Goal: Book appointment/travel/reservation

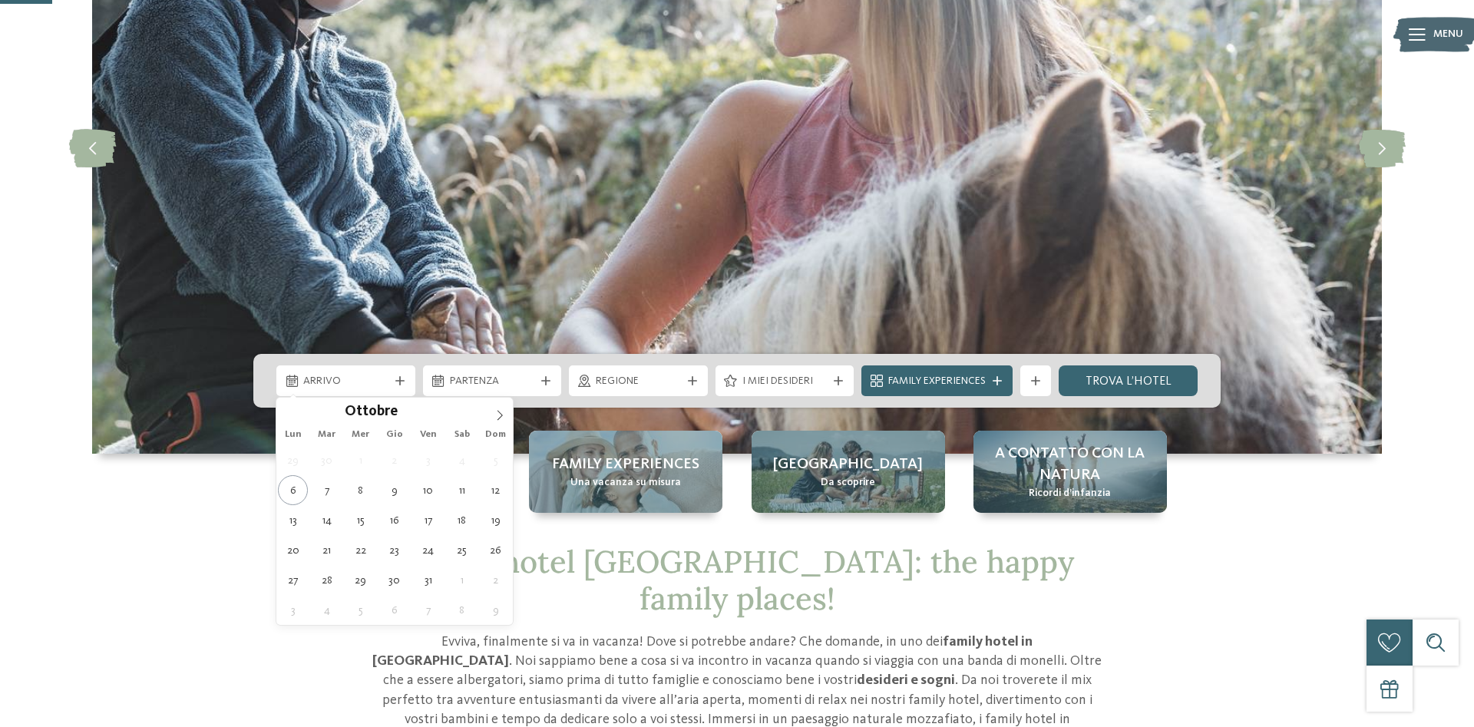
scroll to position [235, 0]
type div "[DATE]"
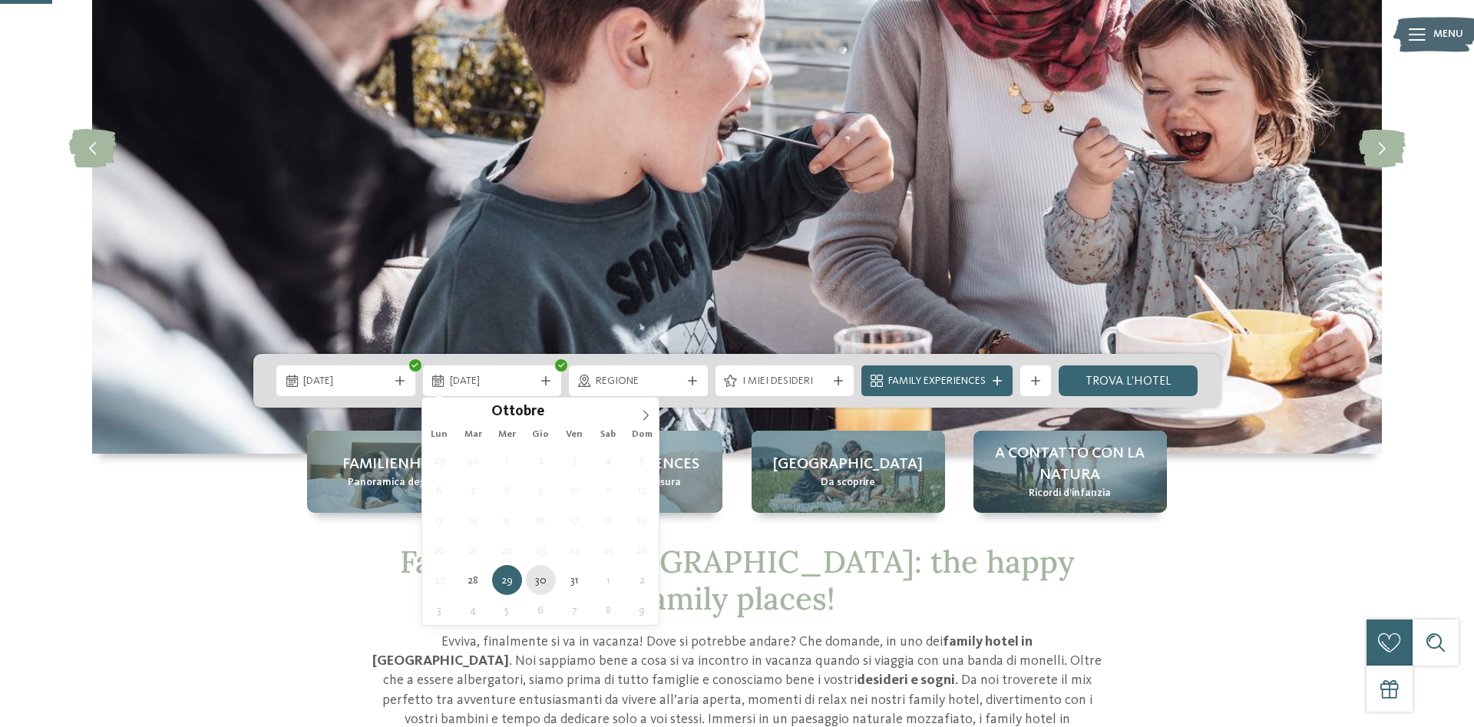
type div "[DATE]"
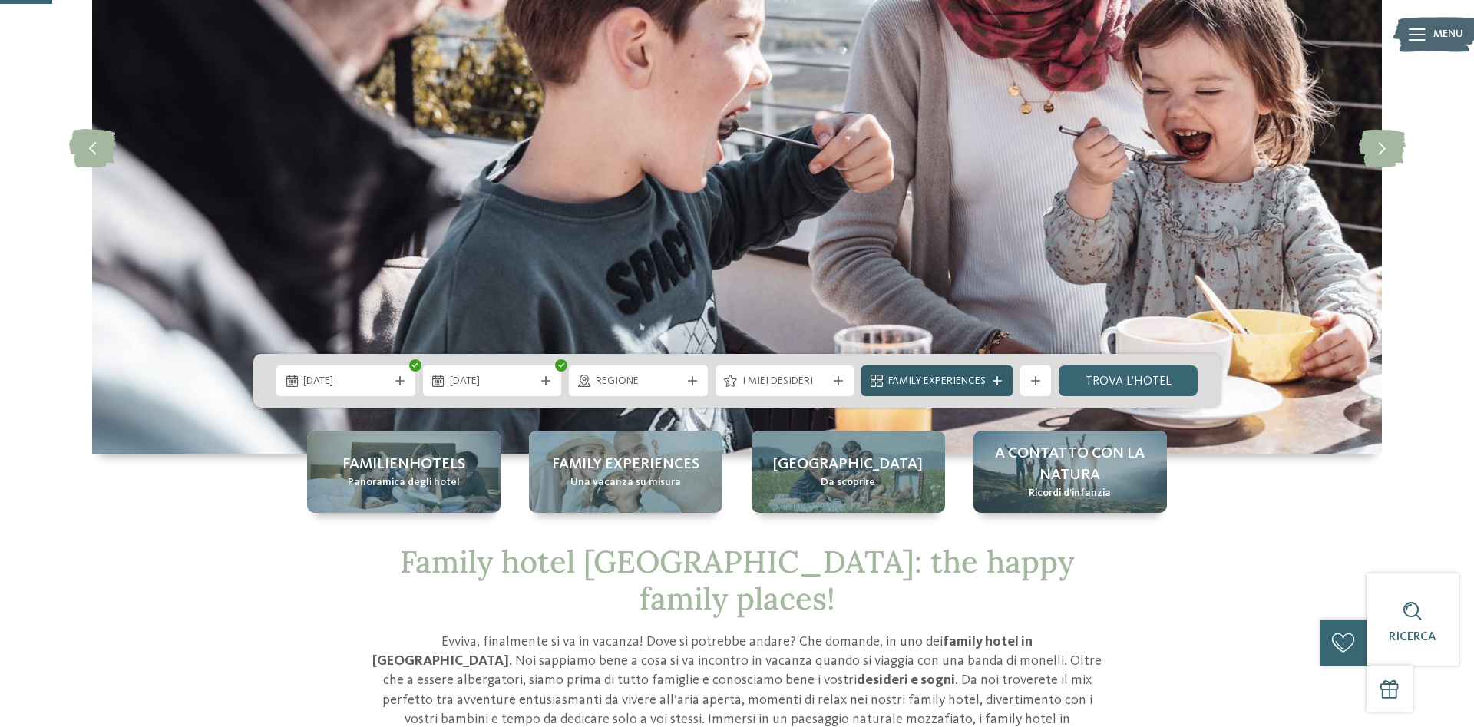
click at [1004, 383] on div at bounding box center [997, 380] width 15 height 9
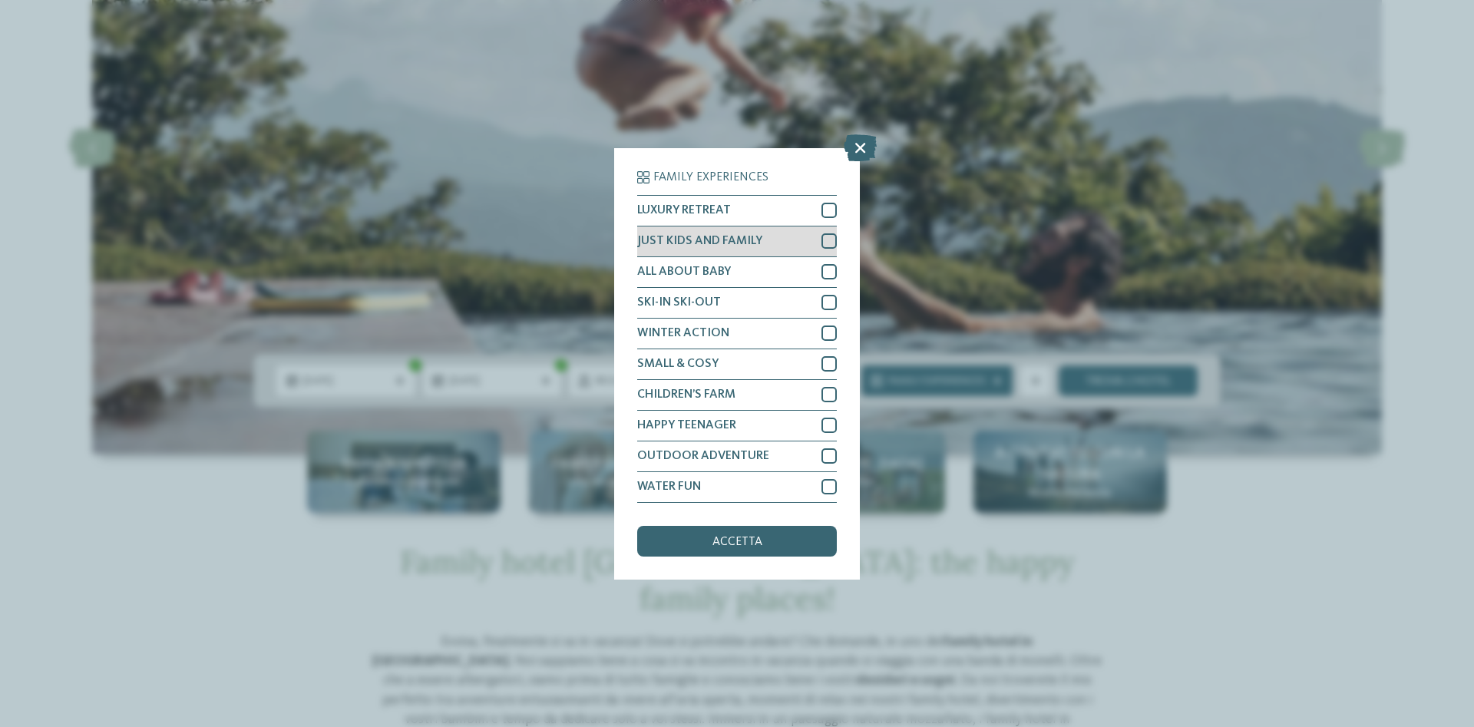
click at [828, 240] on div at bounding box center [829, 240] width 15 height 15
click at [829, 268] on div at bounding box center [829, 271] width 15 height 15
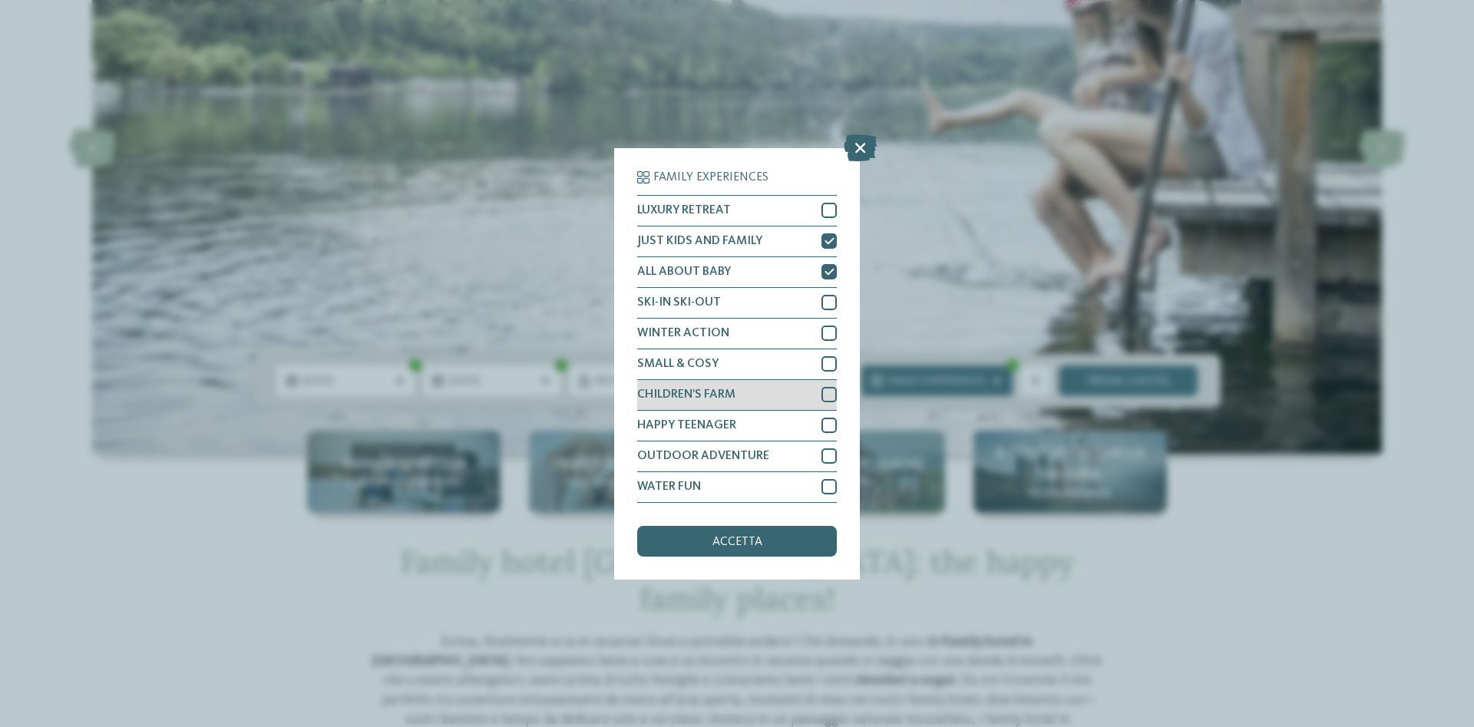
click at [831, 388] on div at bounding box center [829, 394] width 15 height 15
click at [750, 541] on span "accetta" at bounding box center [738, 542] width 50 height 12
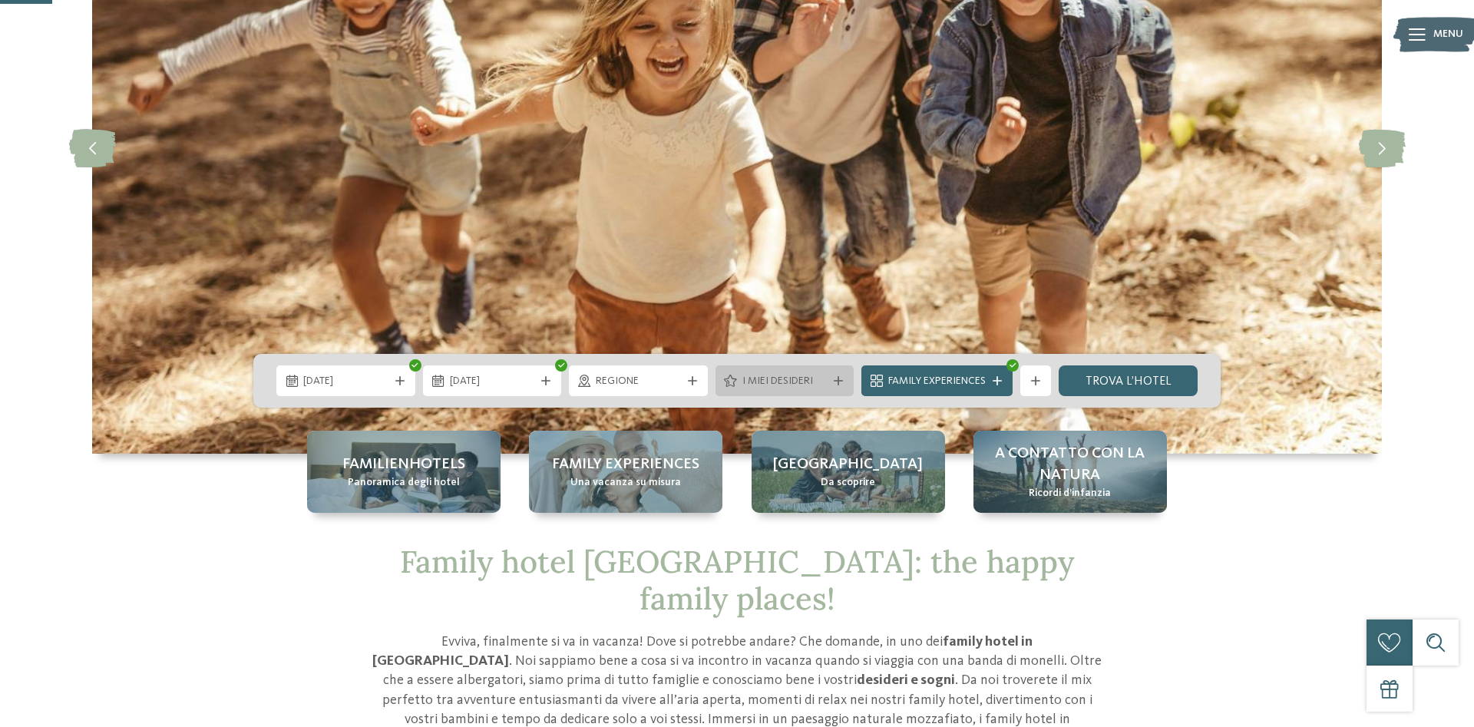
click at [836, 380] on icon at bounding box center [838, 380] width 9 height 9
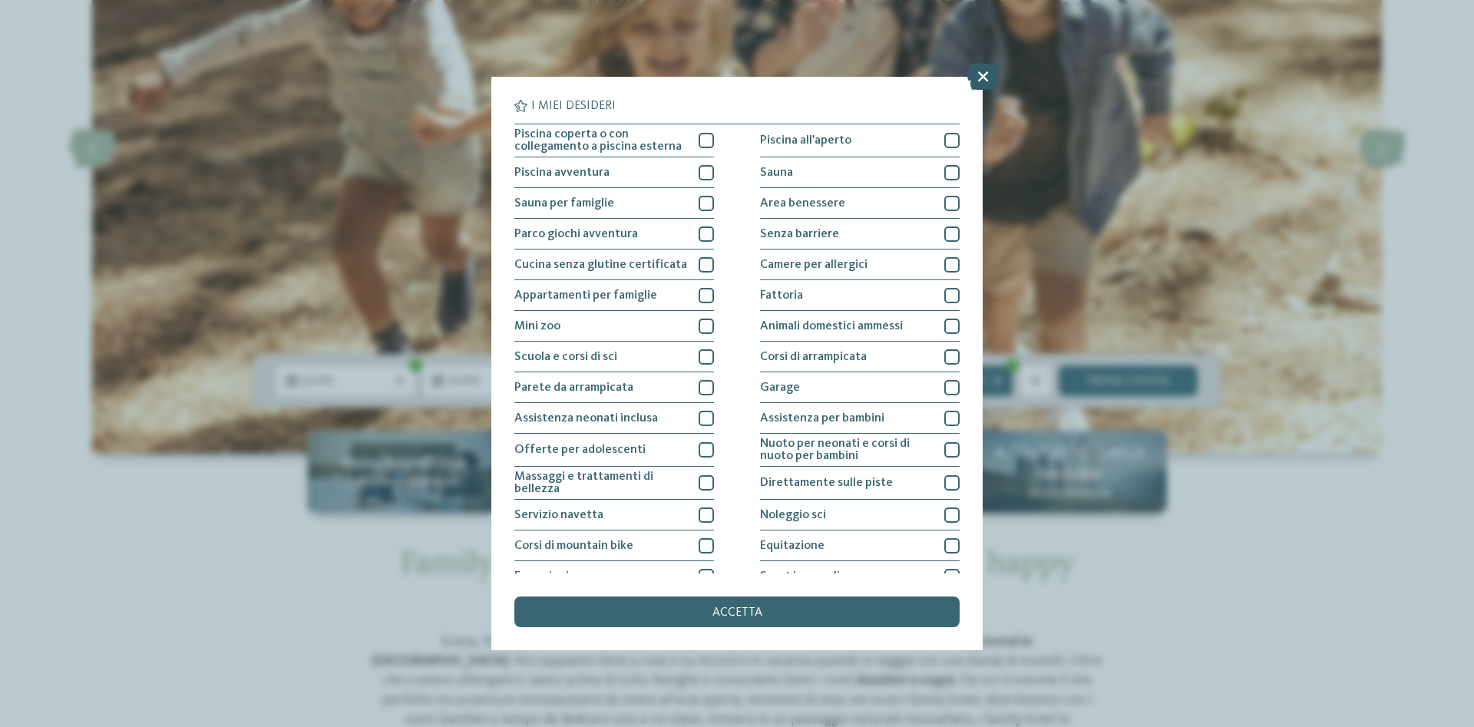
click at [980, 73] on icon at bounding box center [983, 76] width 33 height 27
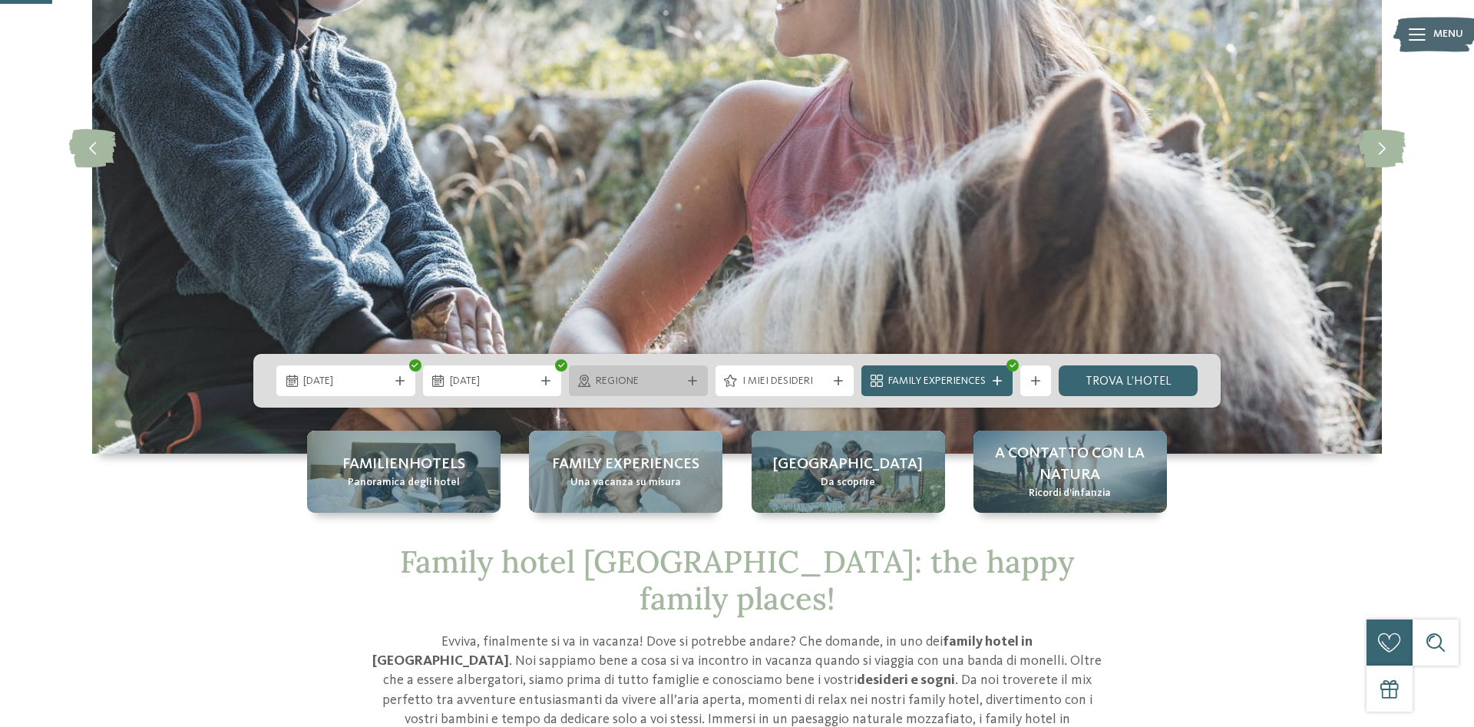
click at [690, 379] on icon at bounding box center [692, 380] width 9 height 9
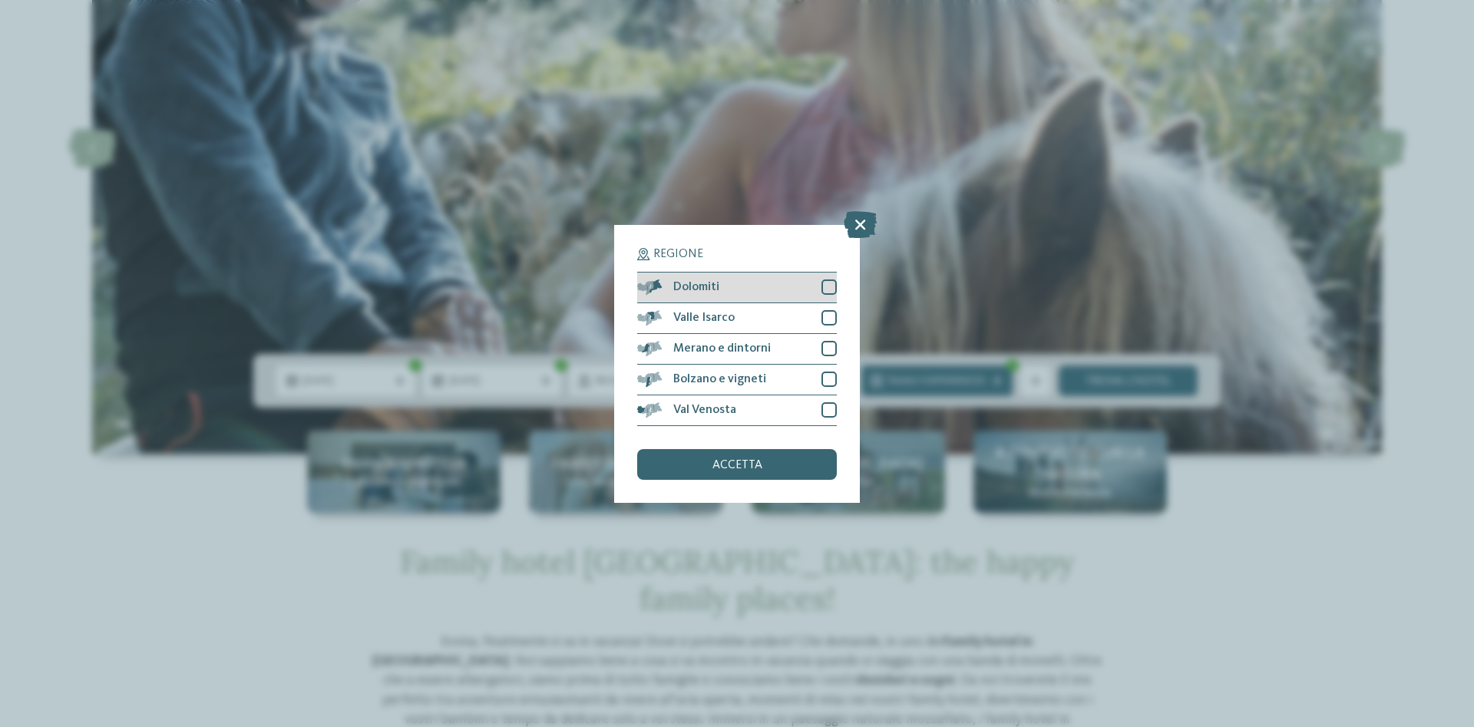
click at [829, 283] on div at bounding box center [829, 287] width 15 height 15
click at [829, 283] on icon at bounding box center [830, 287] width 10 height 9
click at [856, 220] on icon at bounding box center [860, 223] width 33 height 27
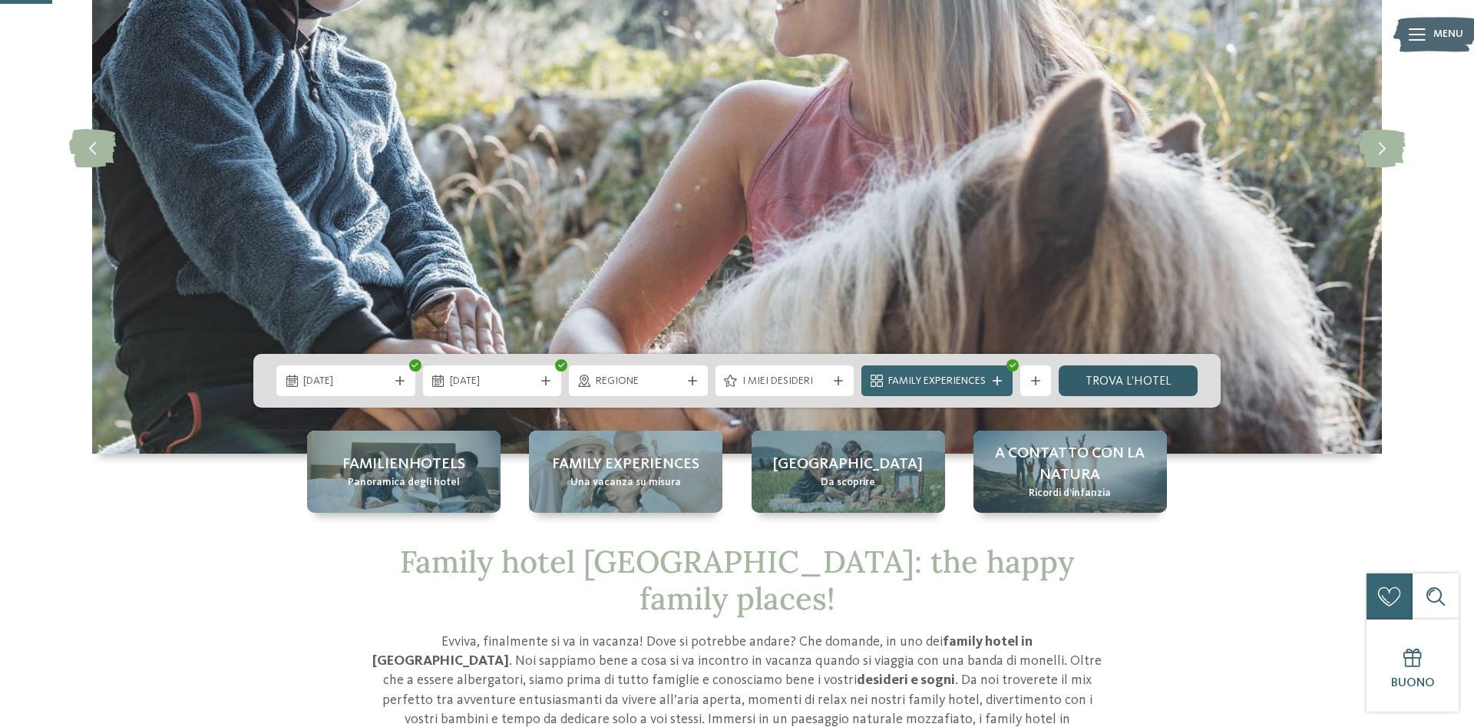
click at [1140, 376] on link "trova l’hotel" at bounding box center [1128, 381] width 139 height 31
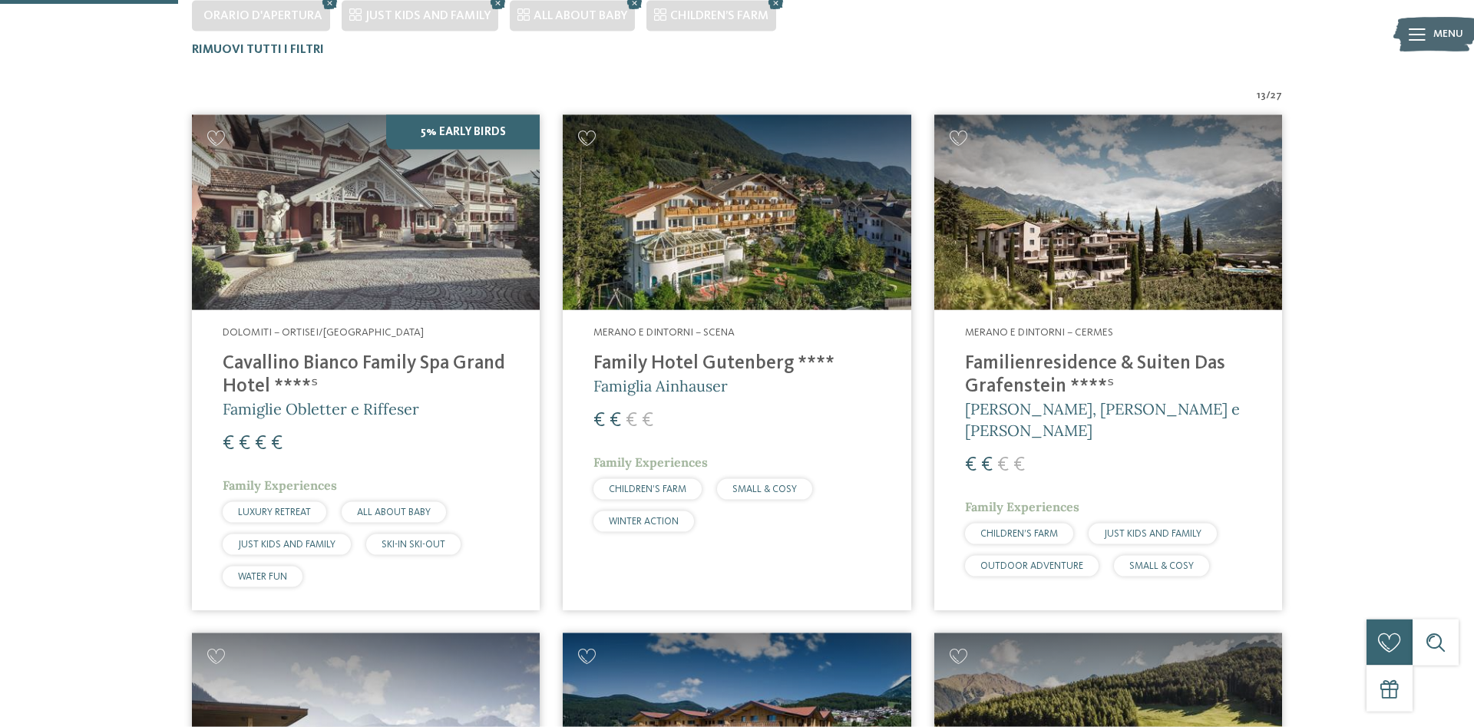
scroll to position [548, 0]
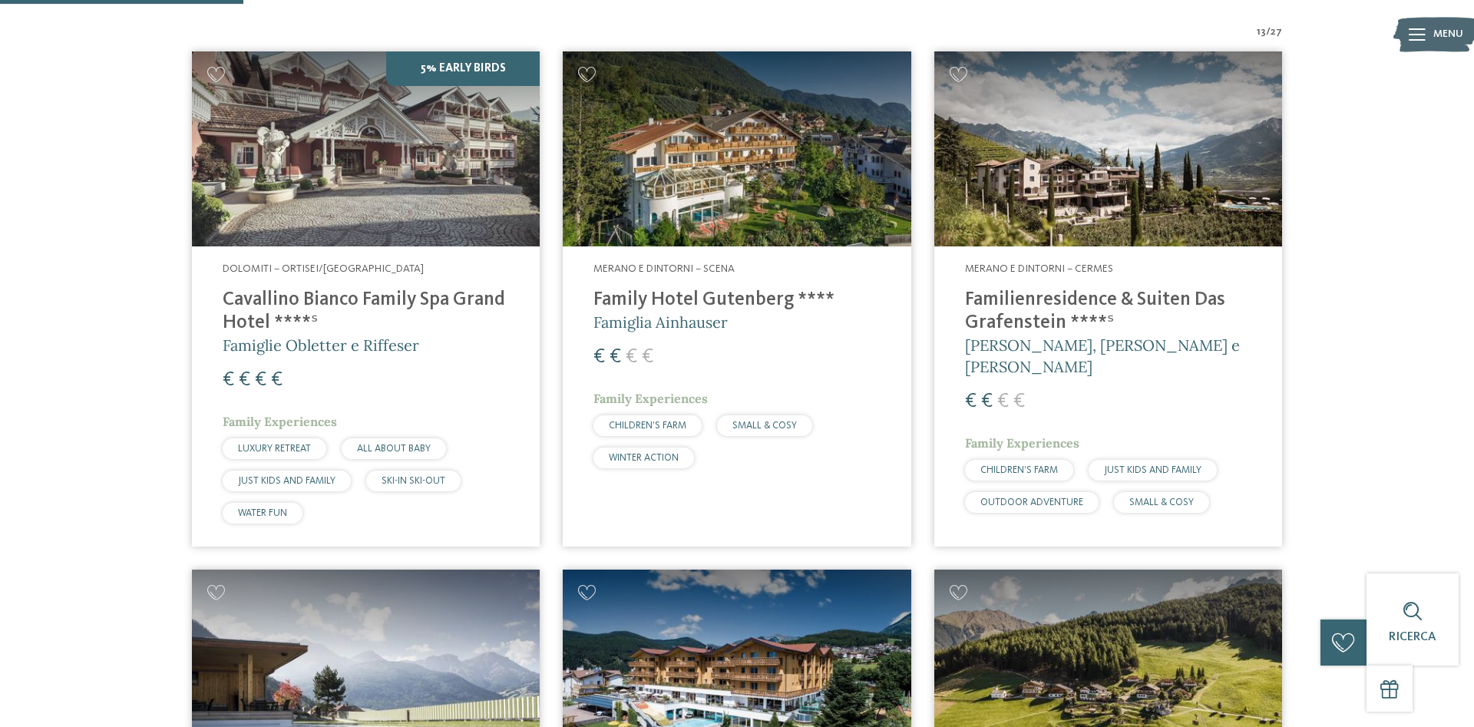
click at [1004, 176] on img at bounding box center [1109, 149] width 348 height 196
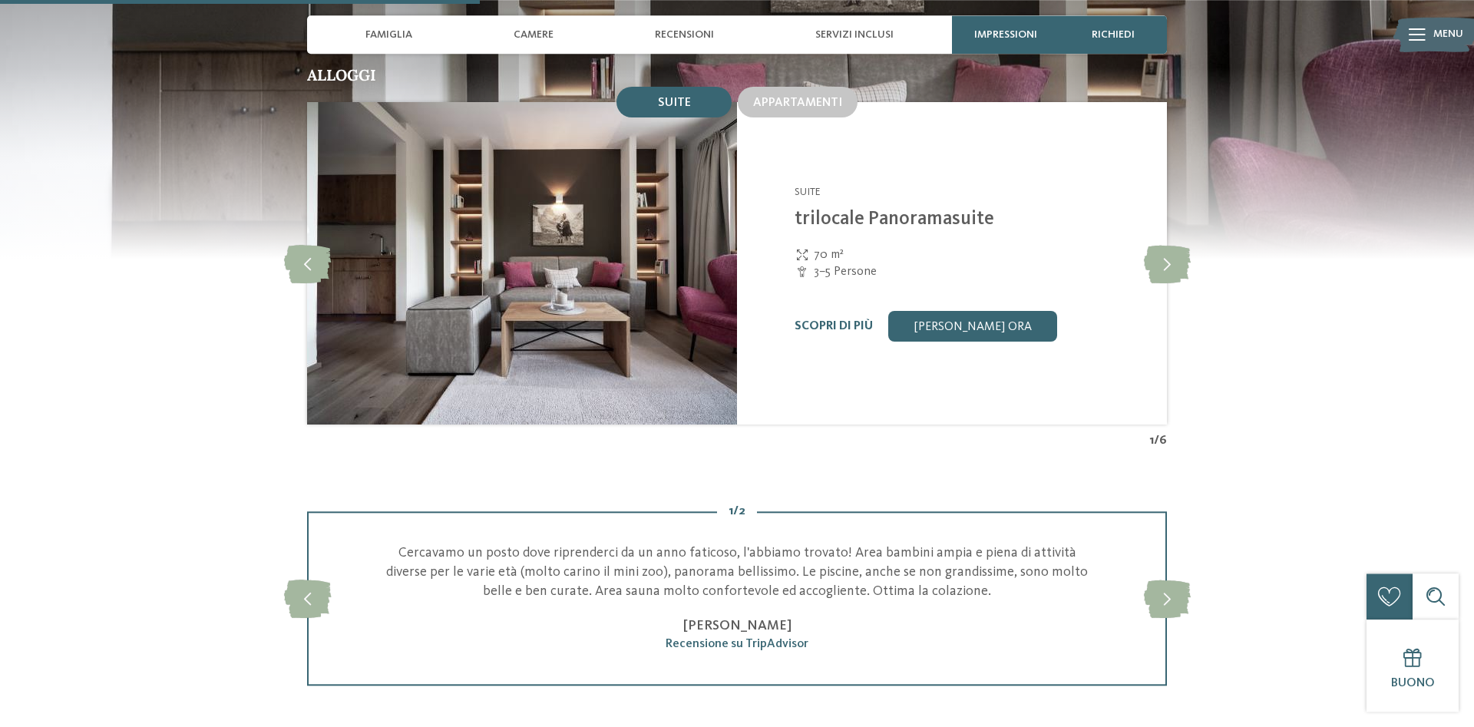
scroll to position [1488, 0]
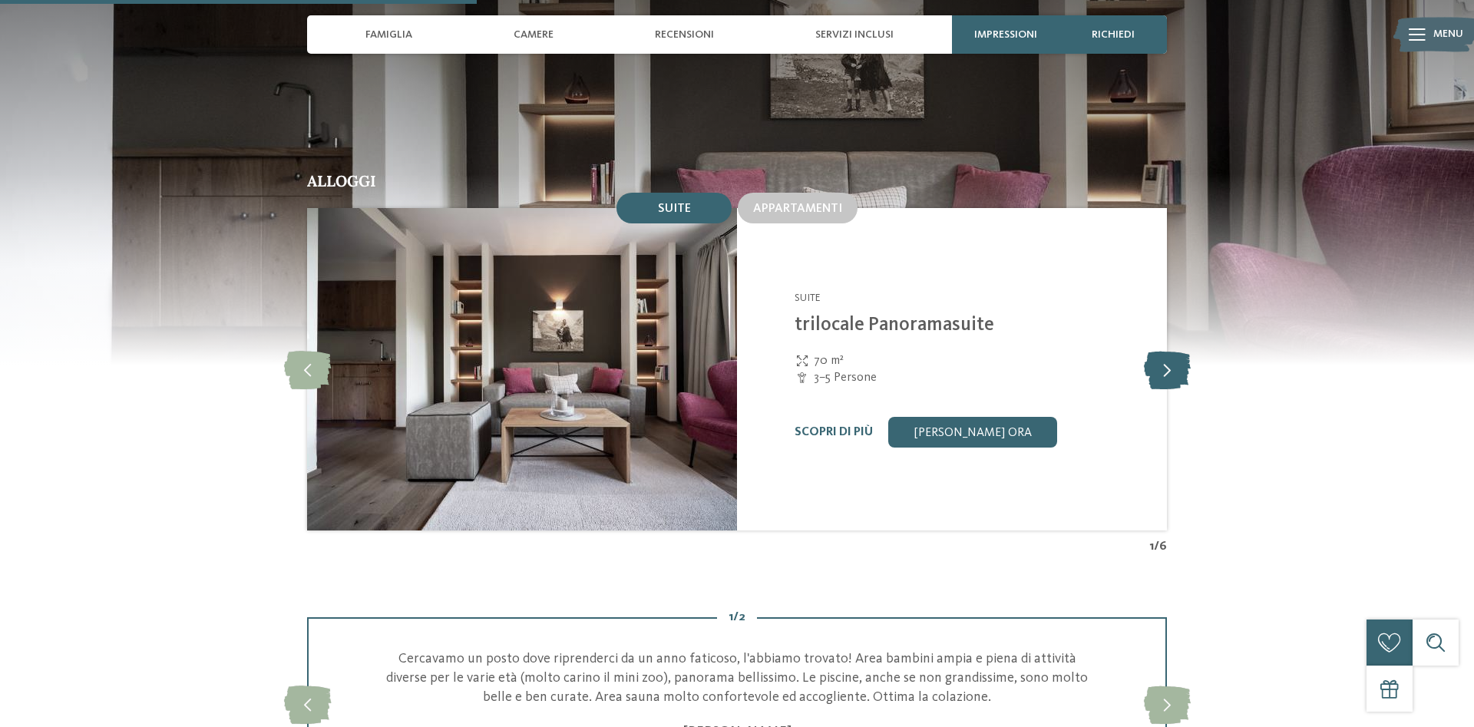
click at [1165, 363] on icon at bounding box center [1167, 369] width 47 height 38
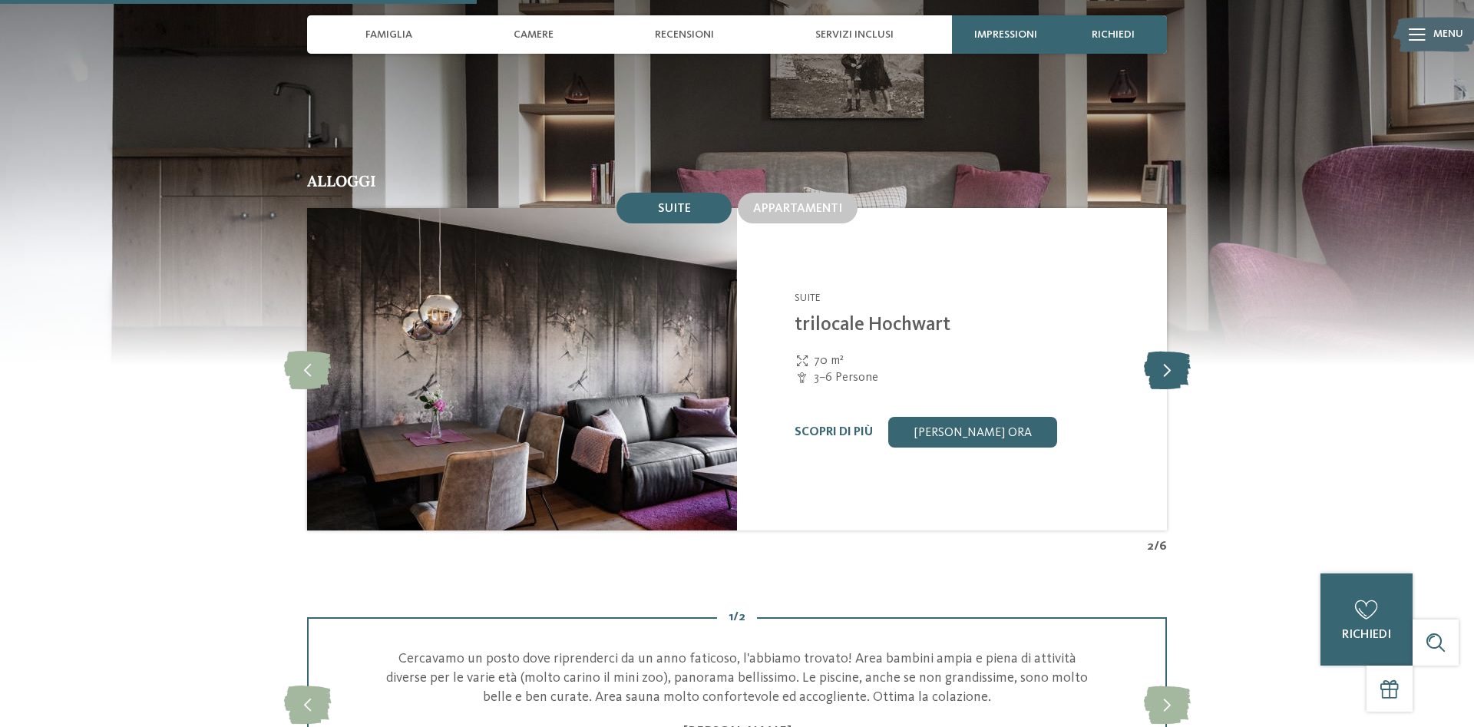
click at [1155, 352] on icon at bounding box center [1167, 369] width 47 height 38
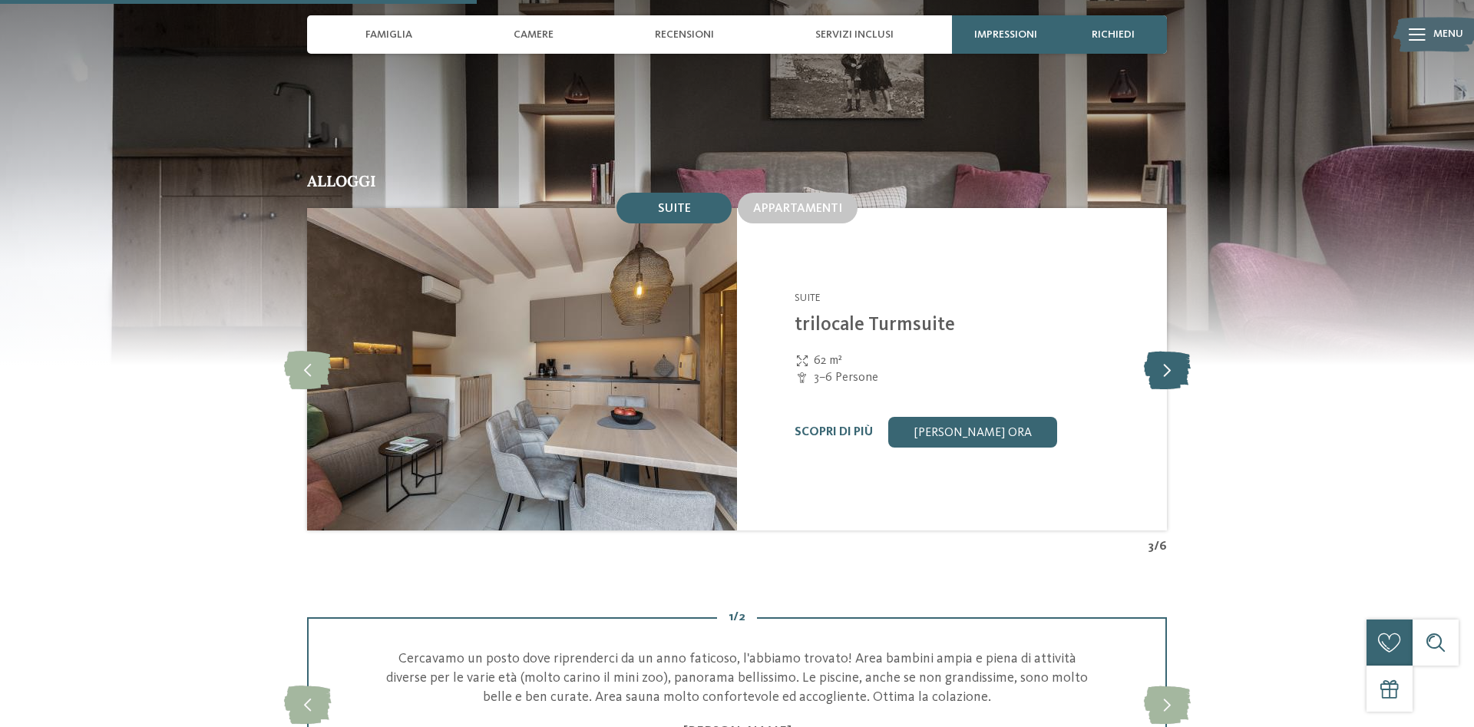
click at [1155, 352] on icon at bounding box center [1167, 369] width 47 height 38
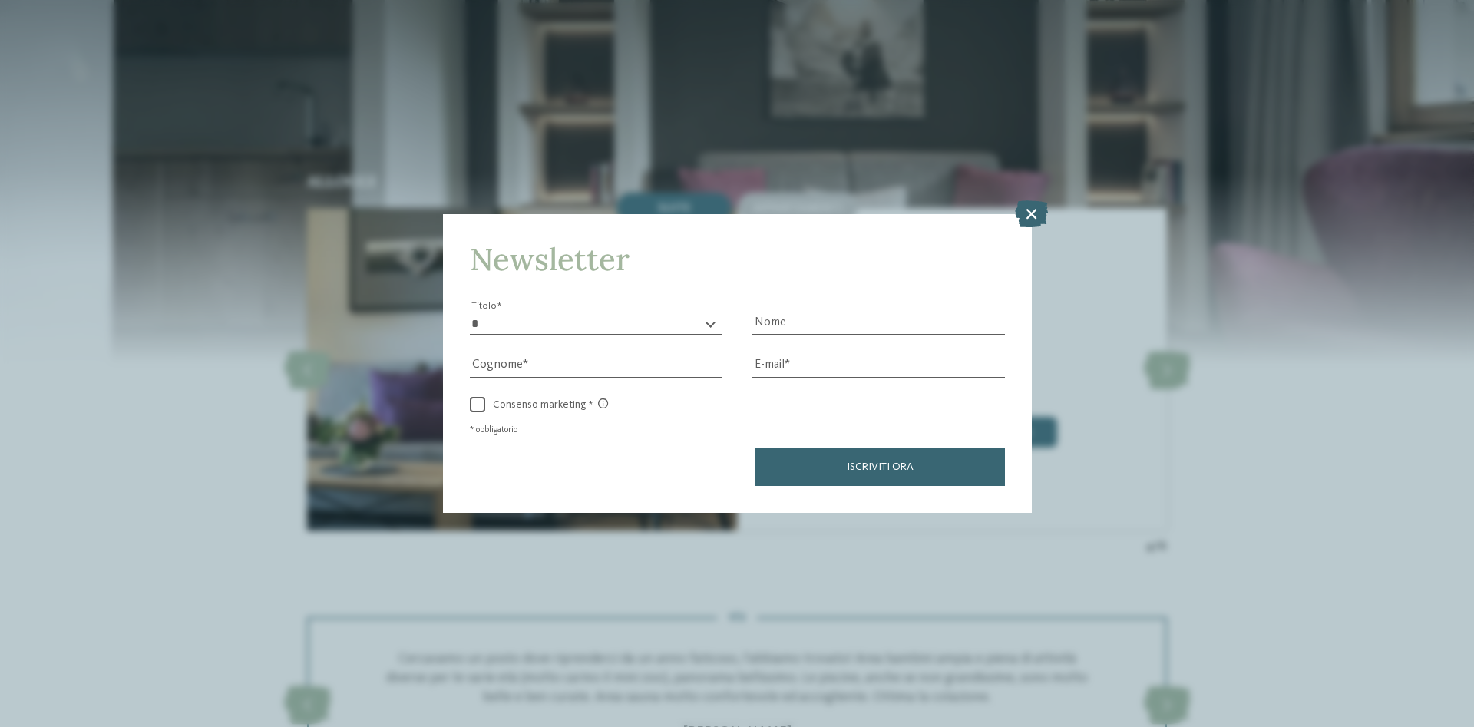
drag, startPoint x: 1033, startPoint y: 208, endPoint x: 1026, endPoint y: 212, distance: 7.9
click at [1031, 208] on icon at bounding box center [1031, 213] width 33 height 27
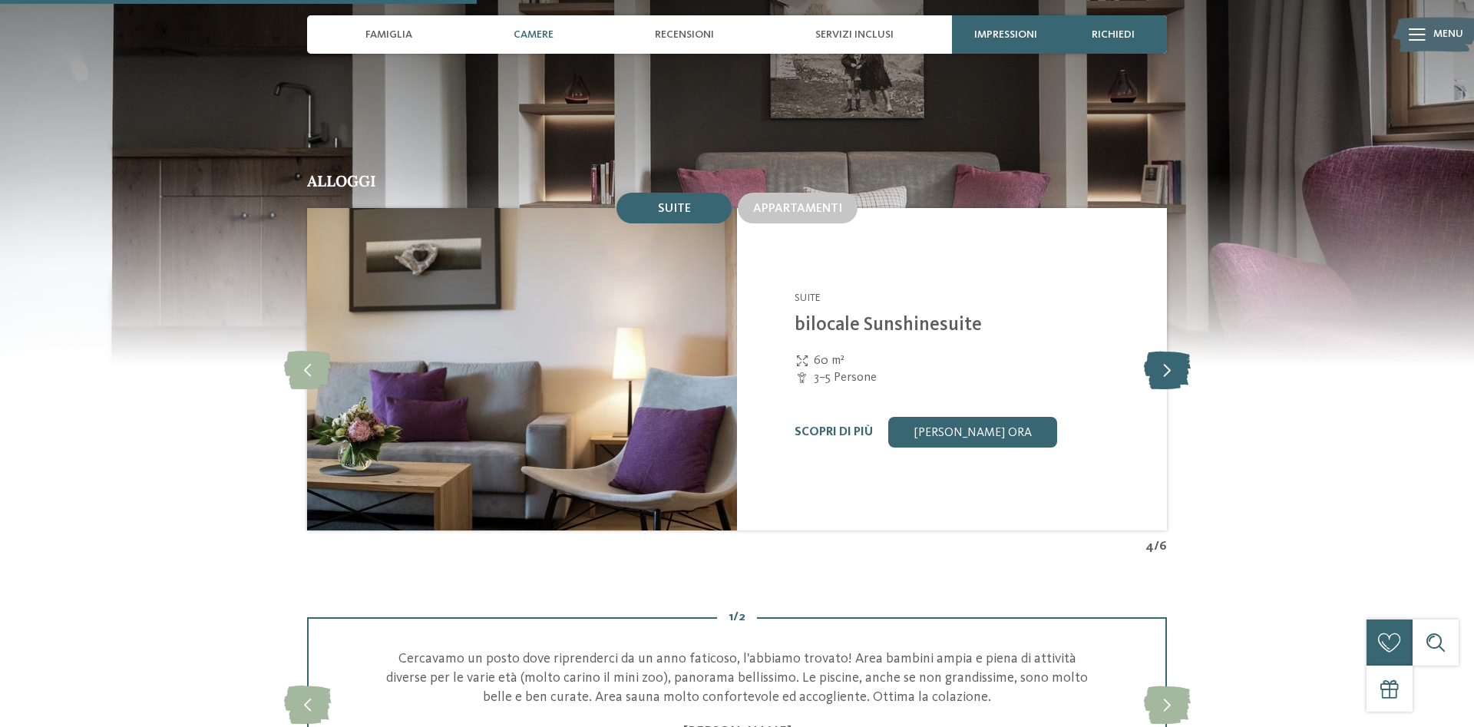
click at [1168, 350] on icon at bounding box center [1167, 369] width 47 height 38
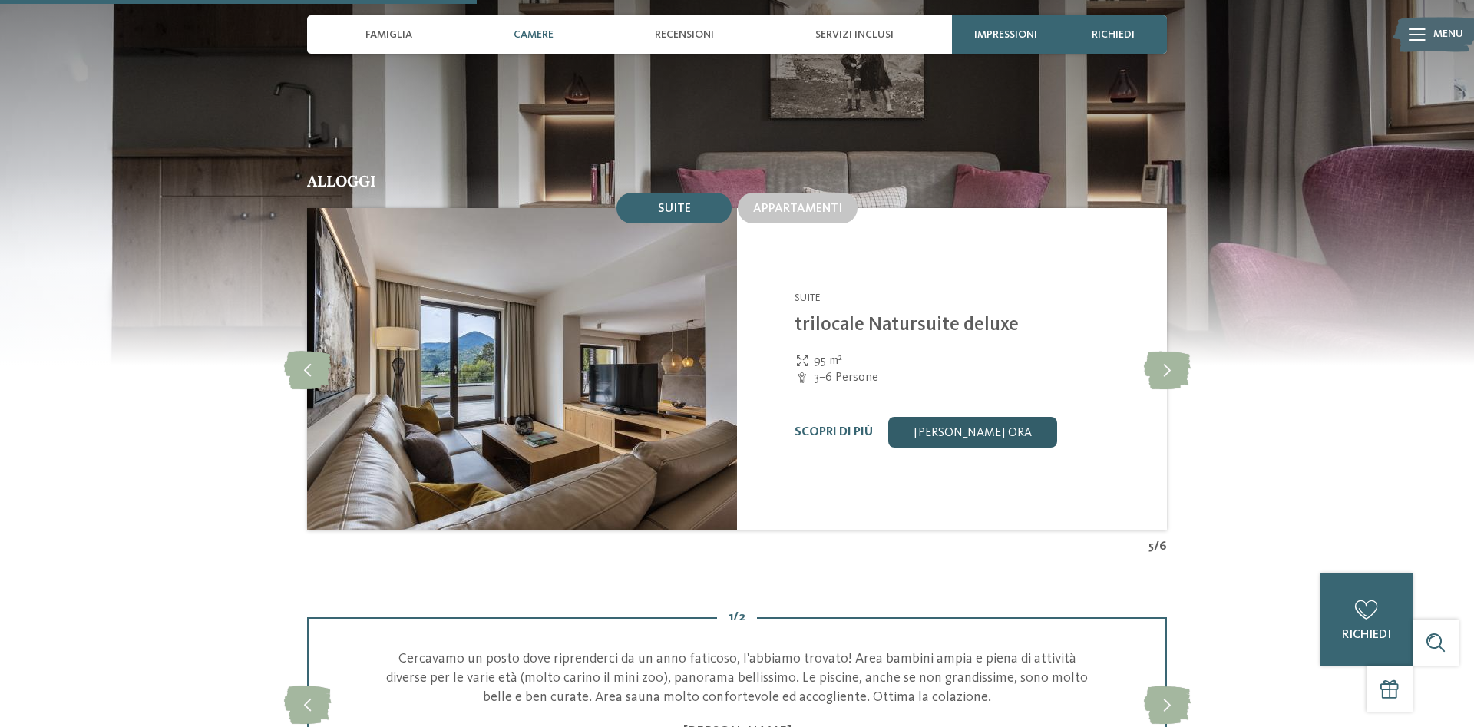
click at [923, 417] on link "[PERSON_NAME] ora" at bounding box center [973, 432] width 169 height 31
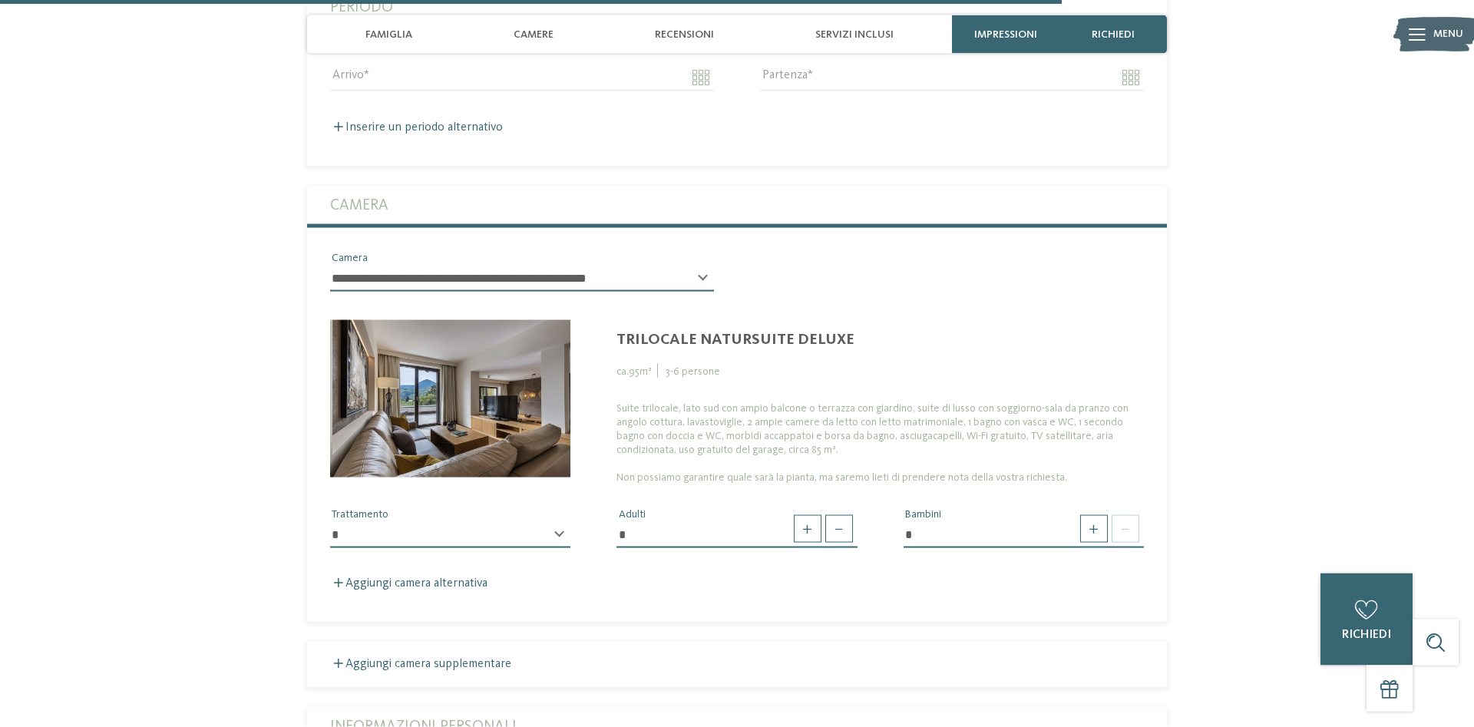
scroll to position [3497, 0]
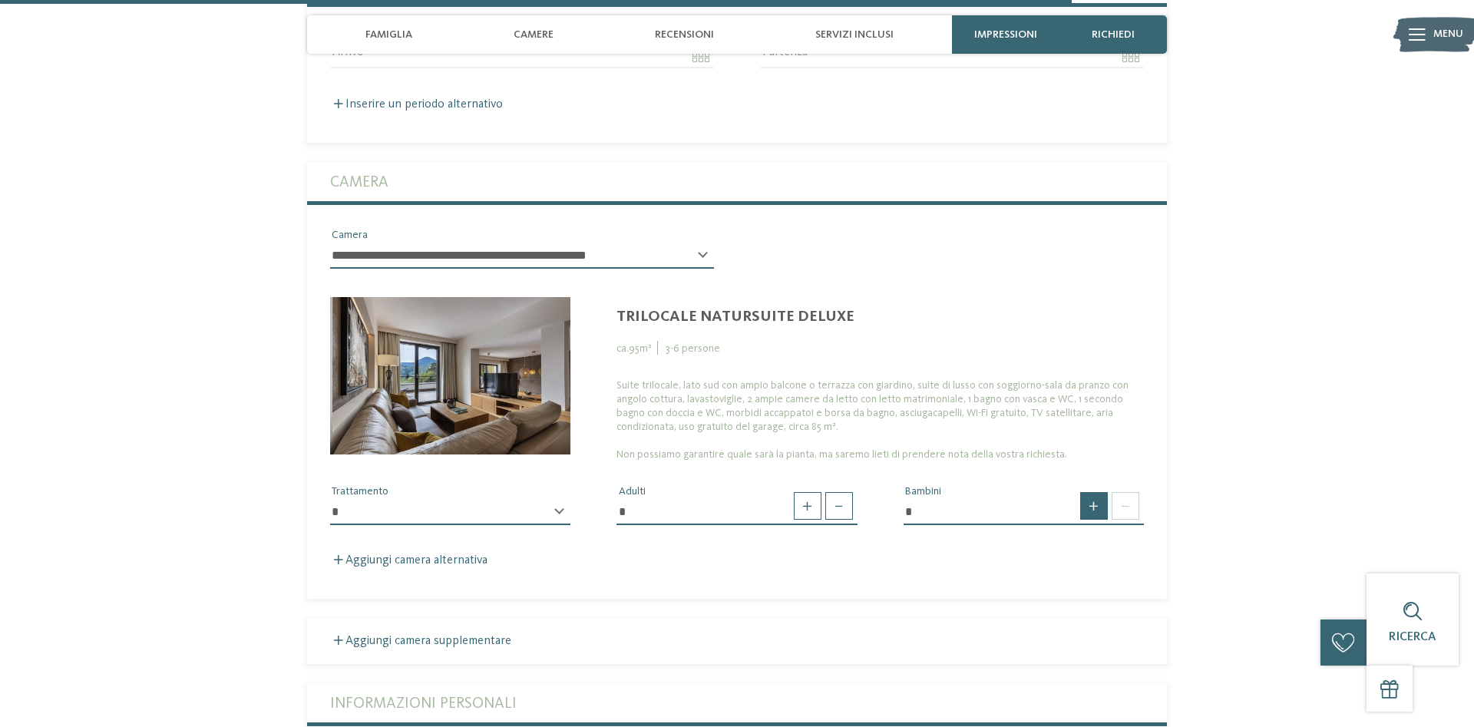
click at [1084, 492] on span at bounding box center [1095, 506] width 28 height 28
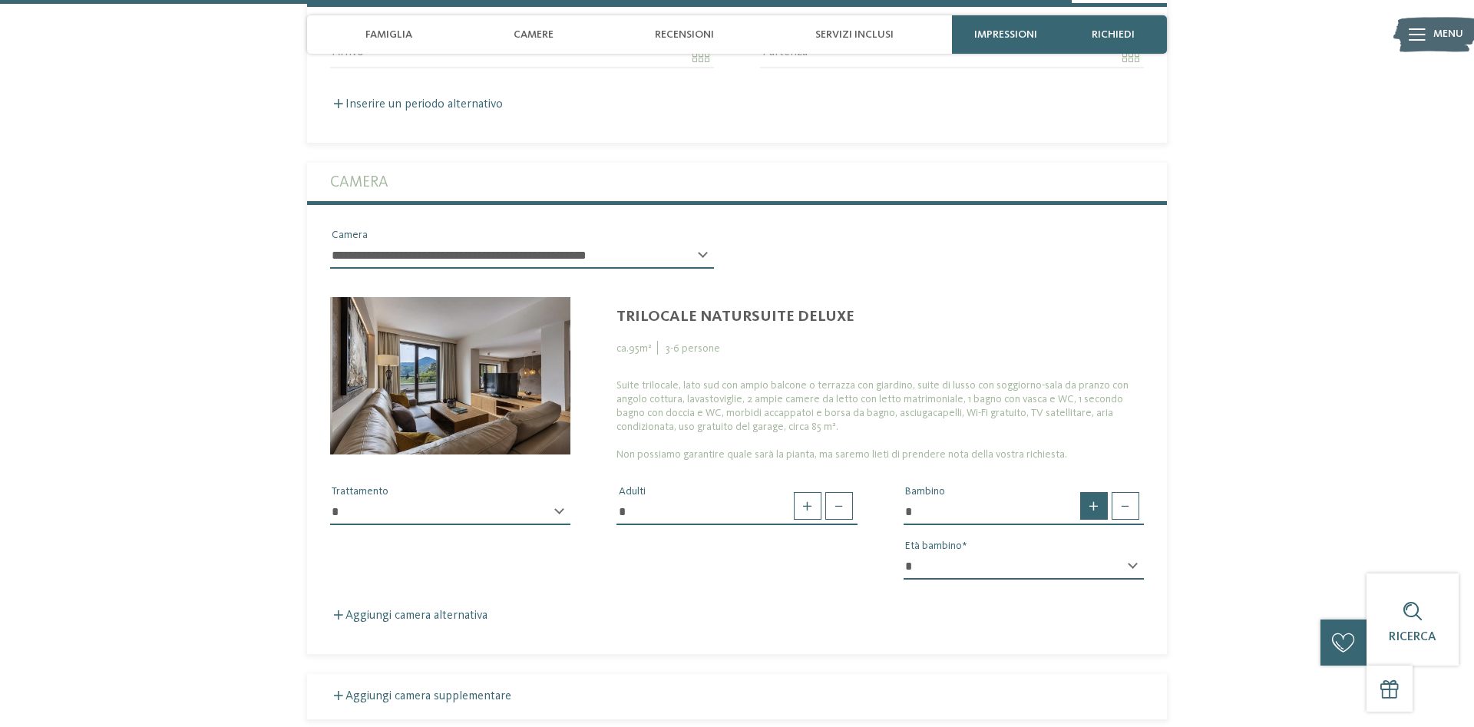
click at [1093, 492] on span at bounding box center [1095, 506] width 28 height 28
type input "*"
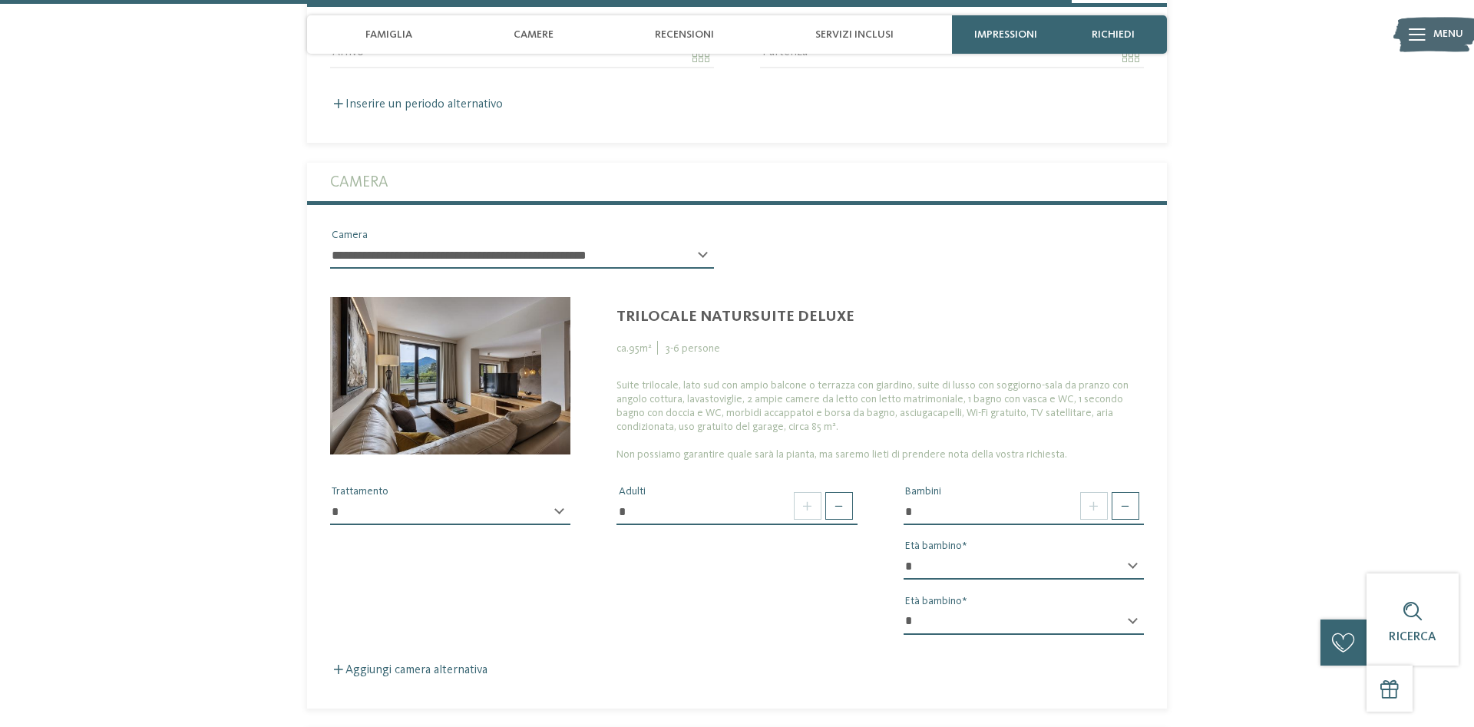
click at [1131, 554] on div "* * * * * * * * * * * ** ** ** ** ** ** ** ** Età bambino" at bounding box center [1024, 573] width 240 height 39
click at [904, 554] on select "* * * * * * * * * * * ** ** ** ** ** ** ** **" at bounding box center [1024, 567] width 240 height 26
select select "*"
click option "*" at bounding box center [0, 0] width 0 height 0
click at [904, 609] on select "* * * * * * * * * * * ** ** ** ** ** ** ** **" at bounding box center [1024, 622] width 240 height 26
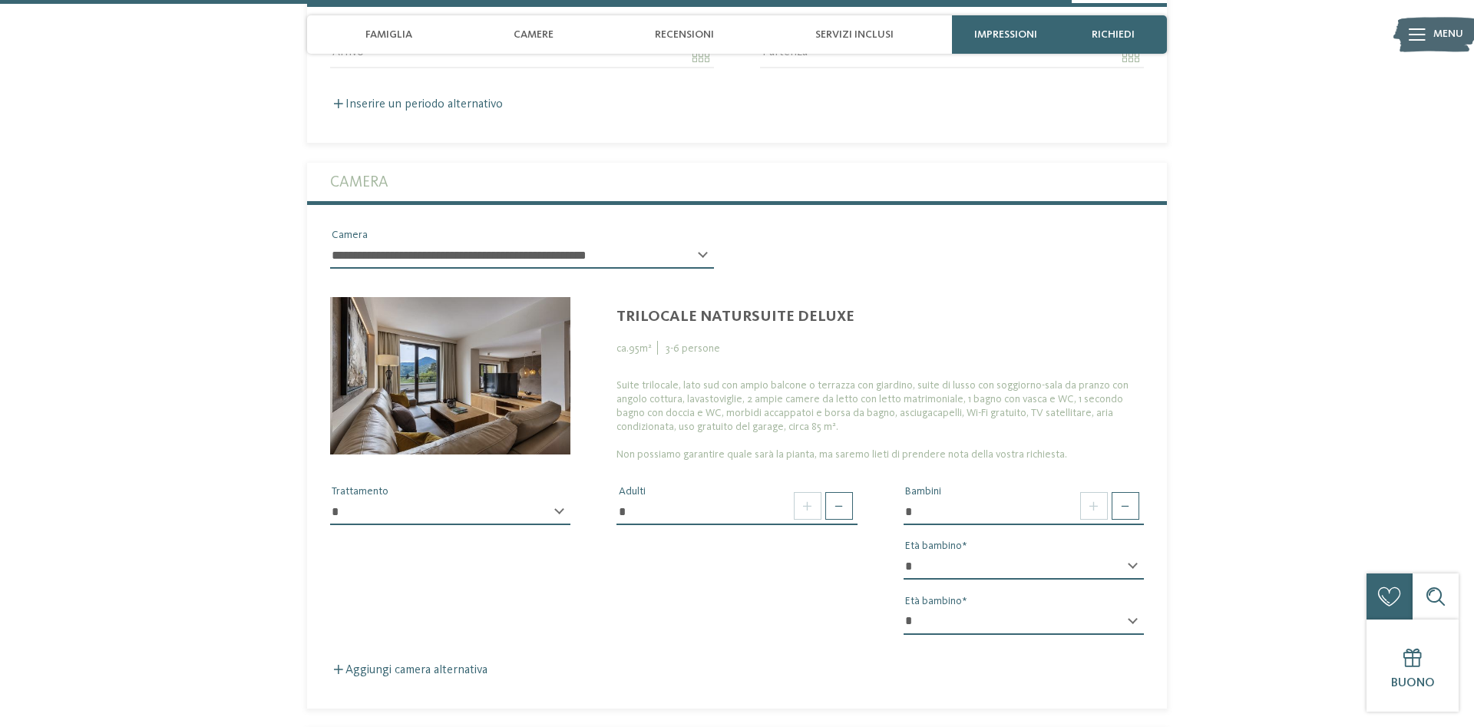
select select "*"
click option "*" at bounding box center [0, 0] width 0 height 0
click at [557, 499] on div "* ********* Trattamento" at bounding box center [450, 518] width 240 height 39
click at [330, 499] on select "* *********" at bounding box center [450, 512] width 240 height 26
select select "*"
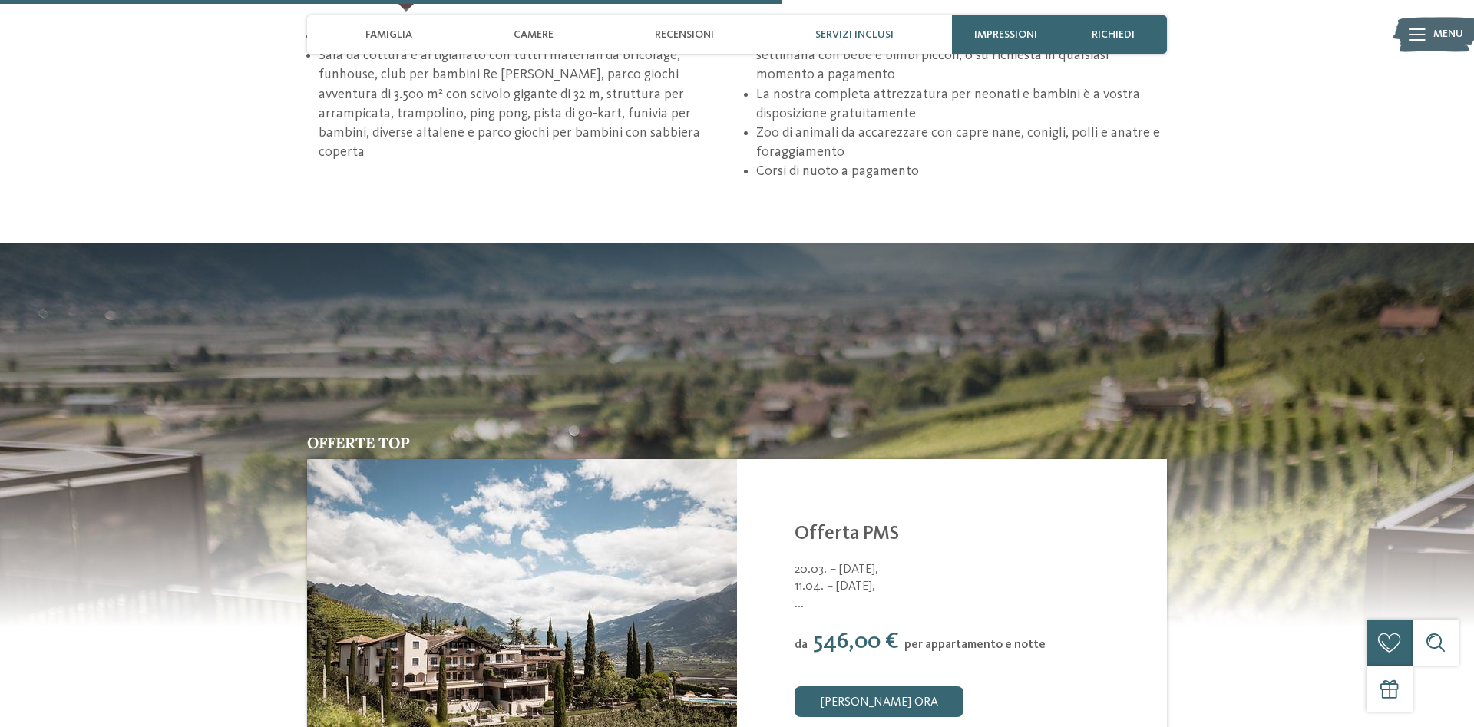
scroll to position [2792, 0]
